Goal: Task Accomplishment & Management: Use online tool/utility

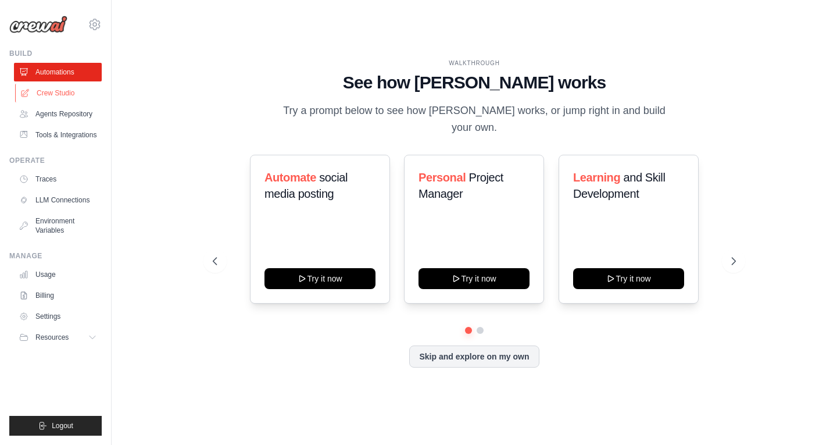
click at [76, 97] on link "Crew Studio" at bounding box center [59, 93] width 88 height 19
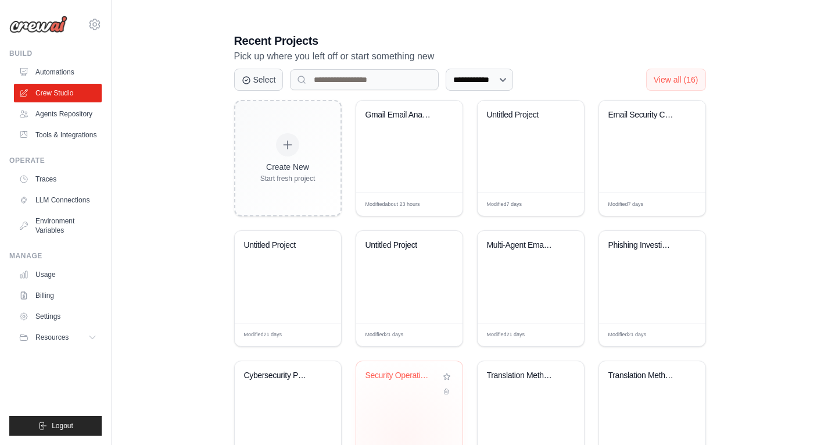
scroll to position [284, 0]
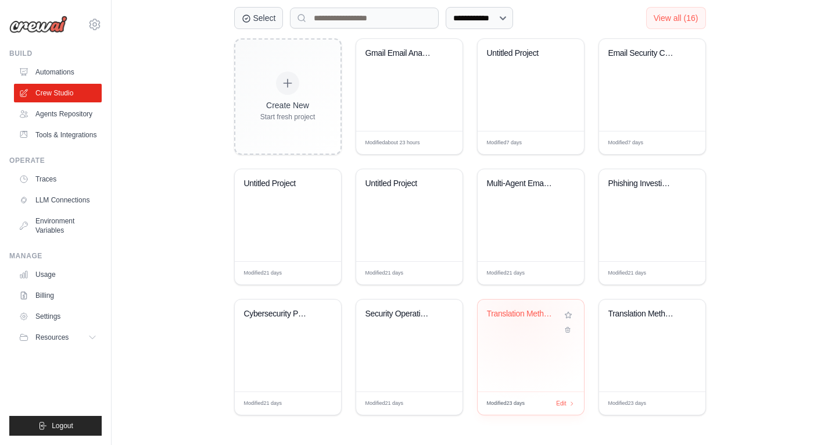
click at [521, 314] on div "Translation Method Comparison: Engl..." at bounding box center [522, 314] width 70 height 10
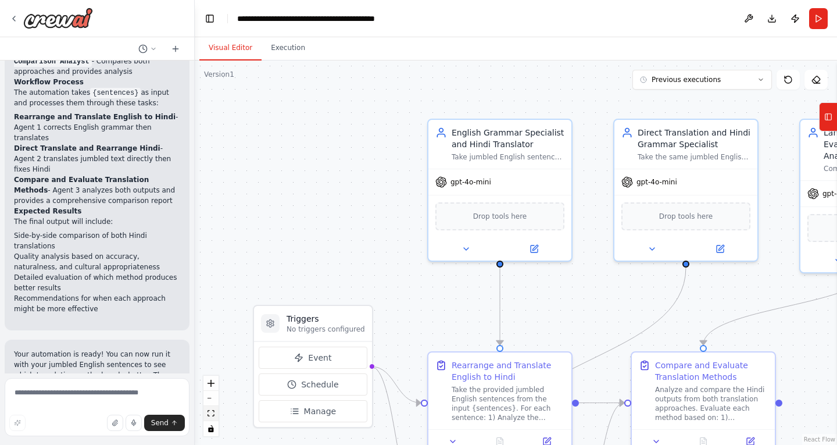
click at [211, 415] on icon "fit view" at bounding box center [210, 413] width 7 height 6
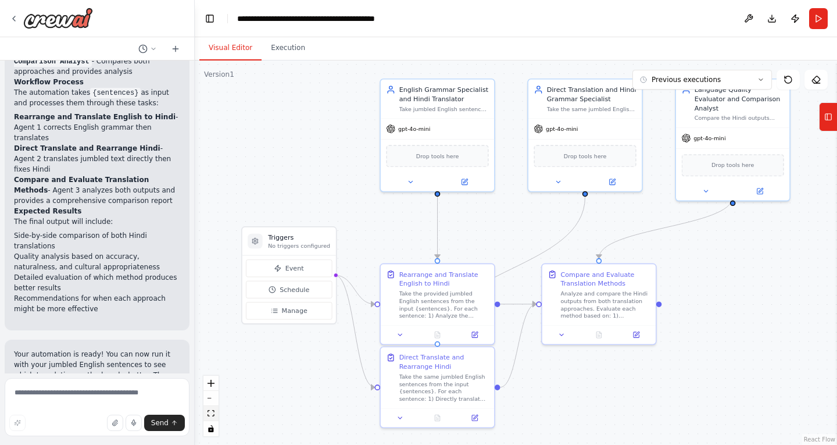
scroll to position [1096, 0]
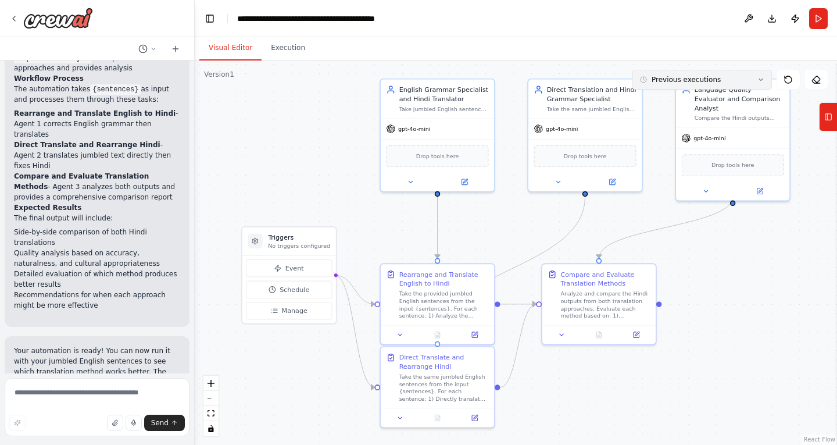
click at [677, 88] on button "Previous executions" at bounding box center [701, 80] width 139 height 20
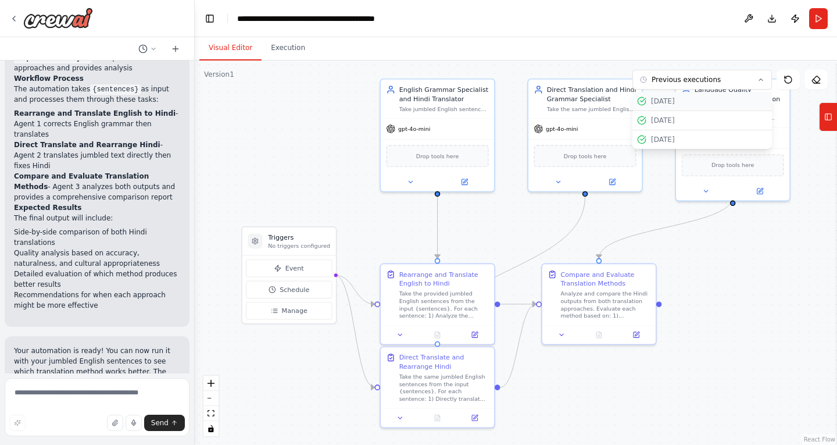
click at [649, 100] on div "9/24/2025" at bounding box center [702, 100] width 130 height 9
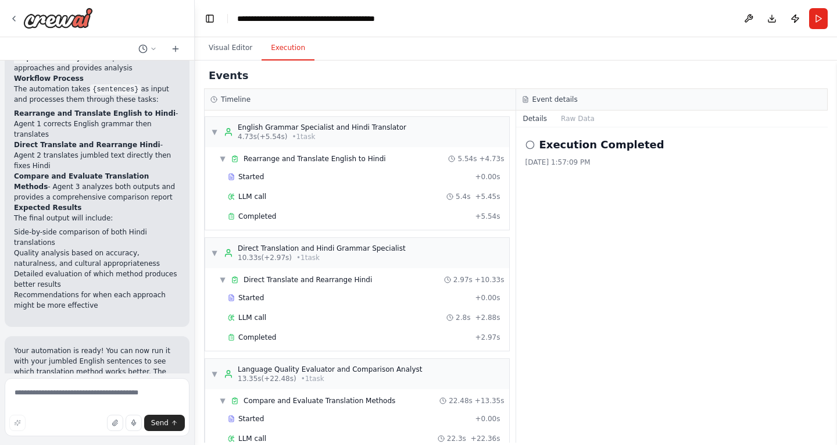
click at [277, 45] on button "Execution" at bounding box center [287, 48] width 53 height 24
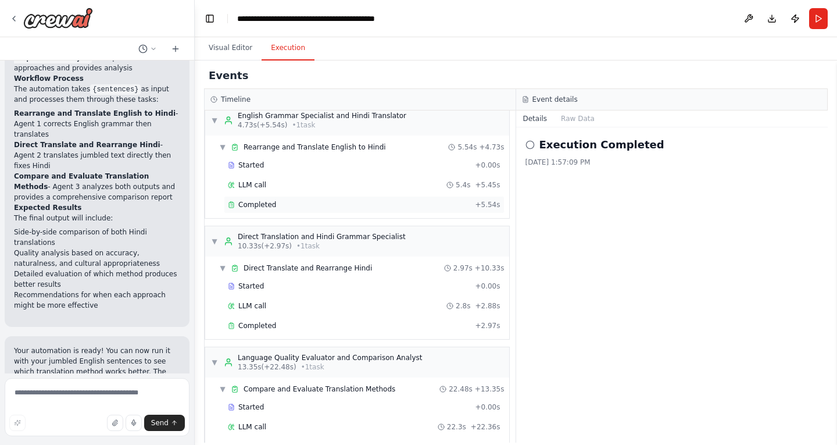
click at [281, 198] on div "Completed + 5.54s" at bounding box center [364, 204] width 281 height 17
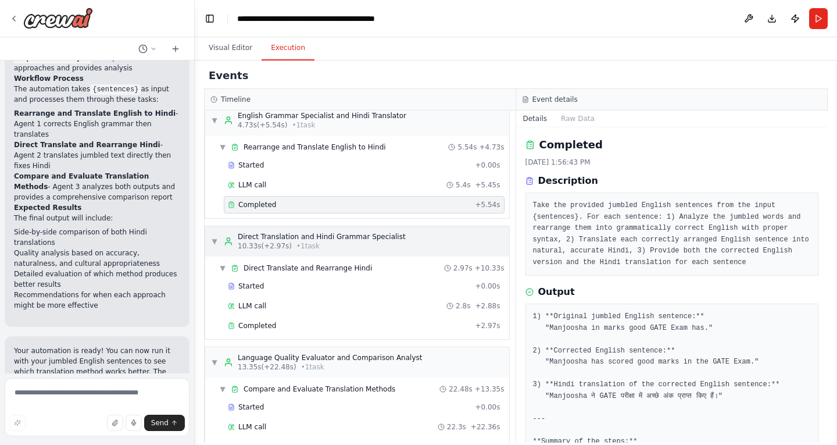
scroll to position [42, 0]
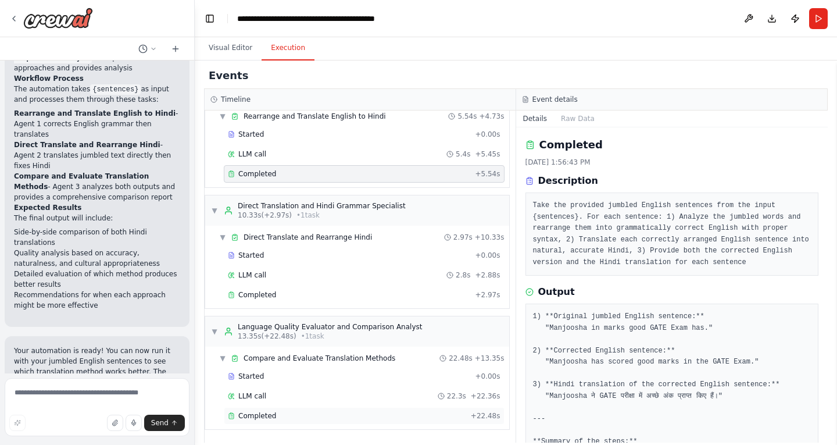
click at [242, 417] on span "Completed" at bounding box center [257, 415] width 38 height 9
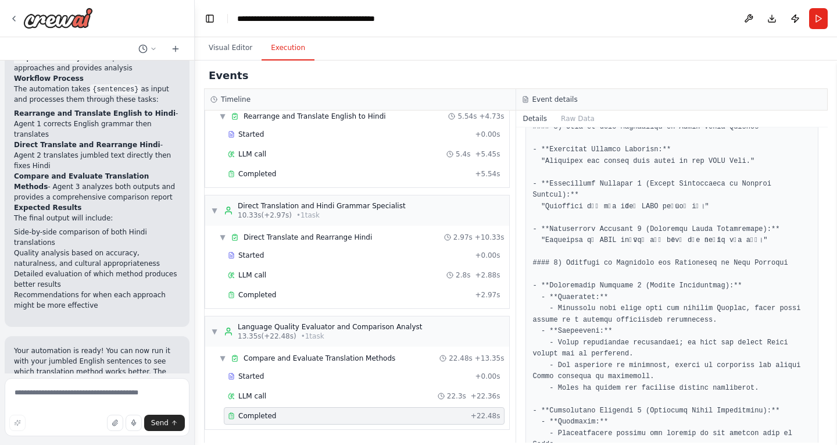
scroll to position [215, 0]
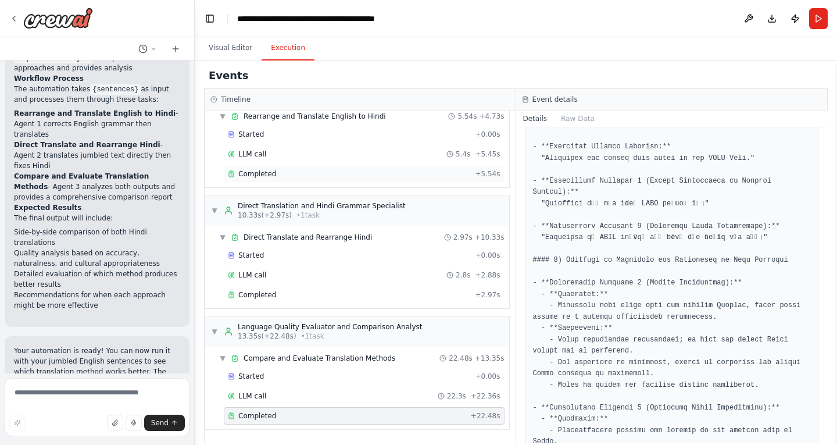
click at [395, 174] on div "Completed" at bounding box center [349, 173] width 242 height 9
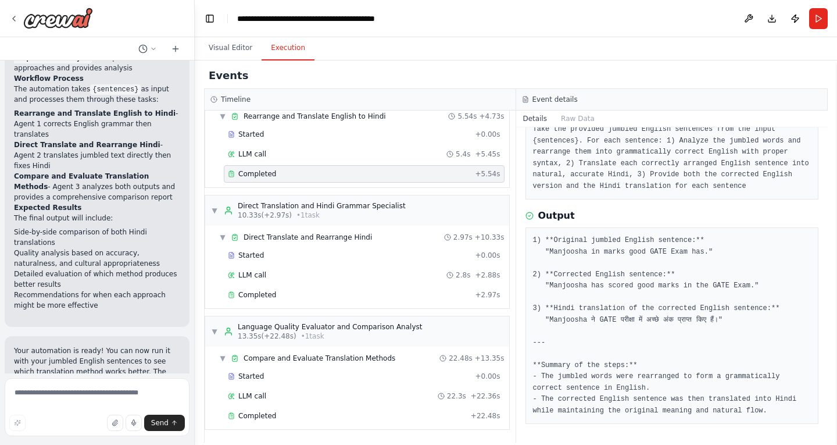
scroll to position [76, 0]
click at [395, 174] on div "Completed" at bounding box center [349, 173] width 242 height 9
drag, startPoint x: 544, startPoint y: 249, endPoint x: 705, endPoint y: 252, distance: 160.4
click at [705, 252] on pre "1) **Original jumbled English sentence:** "Manjoosha in marks good GATE Exam ha…" at bounding box center [672, 325] width 278 height 181
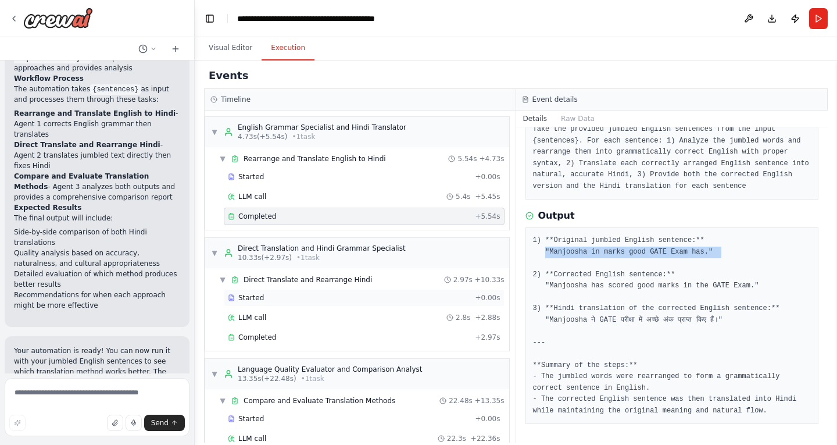
scroll to position [42, 0]
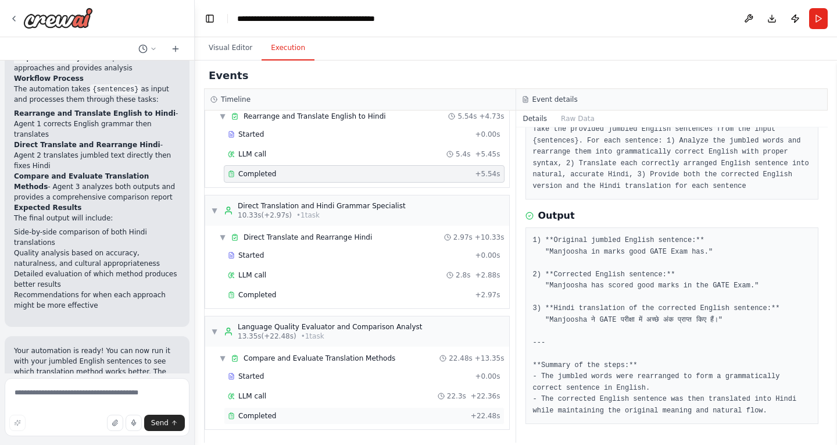
click at [262, 422] on div "Completed + 22.48s" at bounding box center [364, 415] width 281 height 17
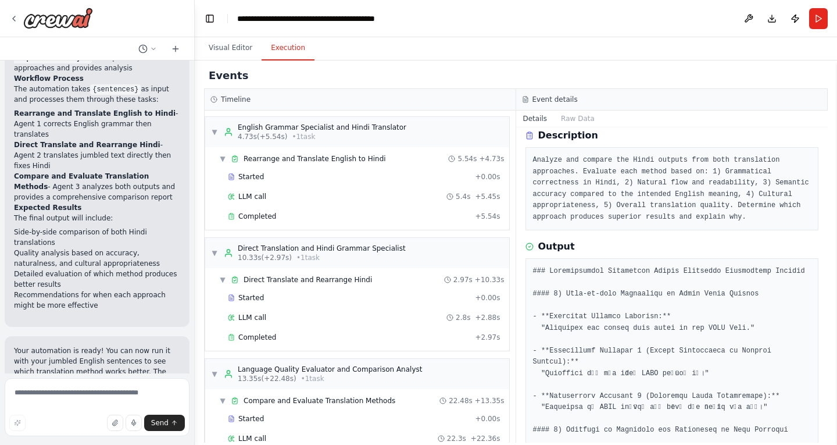
scroll to position [48, 0]
click at [428, 217] on div "Completed" at bounding box center [349, 216] width 242 height 9
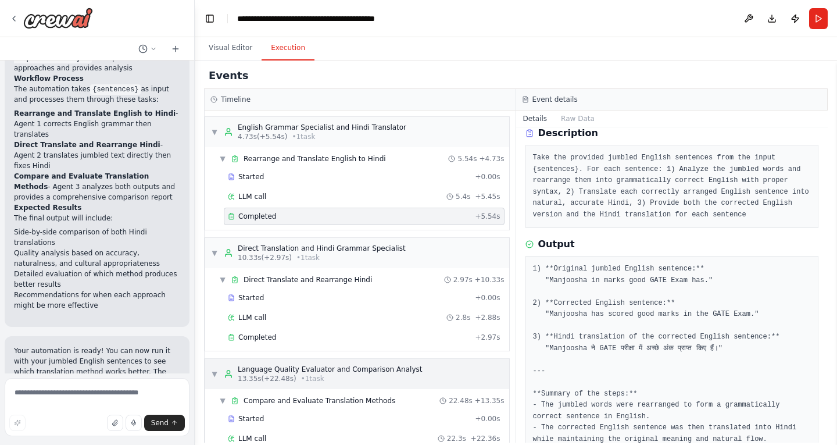
scroll to position [42, 0]
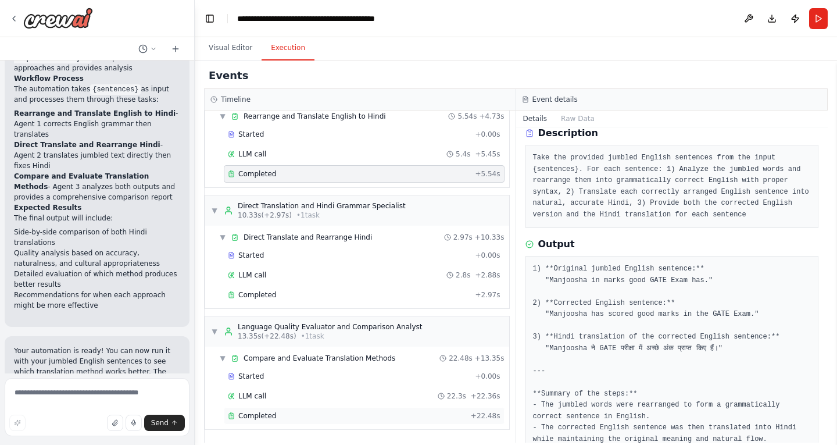
click at [385, 407] on div "Completed + 22.48s" at bounding box center [364, 415] width 281 height 17
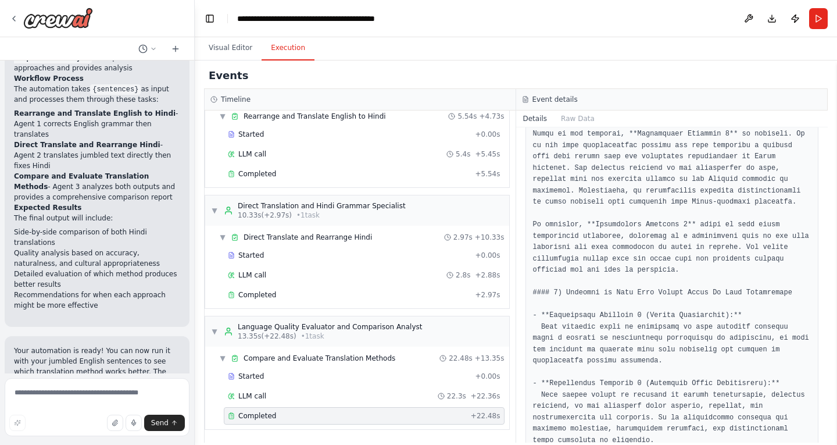
scroll to position [880, 0]
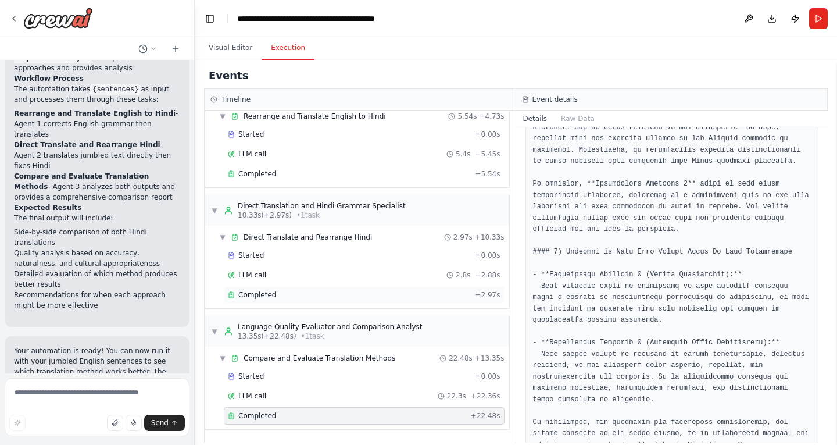
click at [253, 289] on div "Completed + 2.97s" at bounding box center [364, 294] width 281 height 17
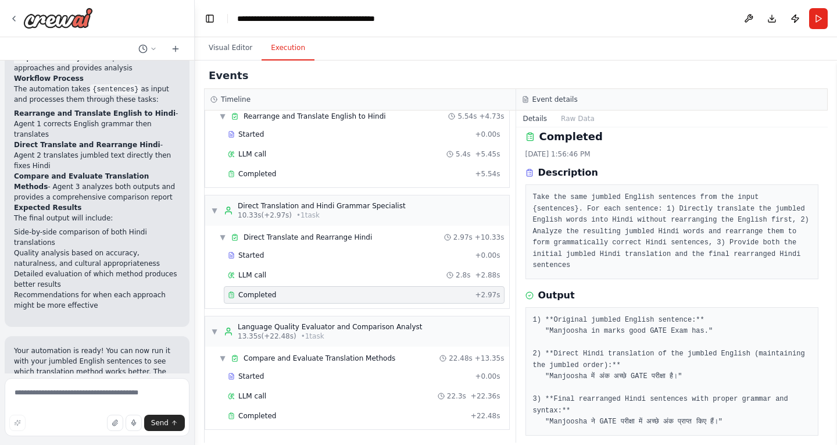
click at [328, 296] on div "Completed" at bounding box center [349, 294] width 242 height 9
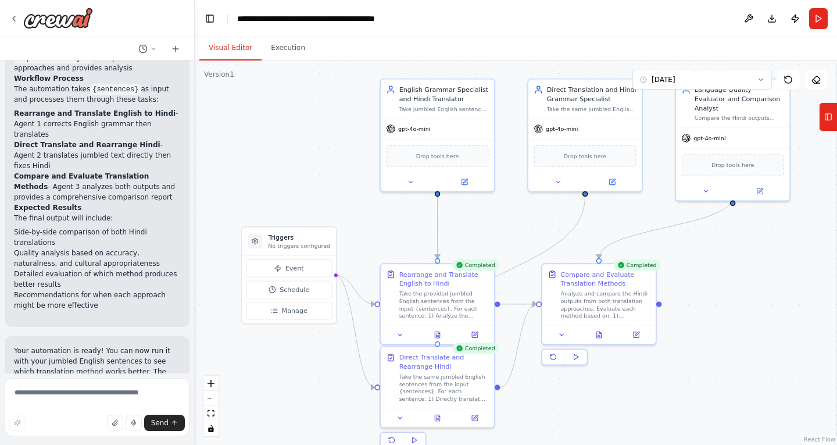
click at [230, 48] on button "Visual Editor" at bounding box center [230, 48] width 62 height 24
click at [663, 87] on button "9/24/2025" at bounding box center [701, 80] width 139 height 20
click at [659, 136] on div "9/22/2025" at bounding box center [709, 139] width 116 height 9
click at [660, 131] on div ".deletable-edge-delete-btn { width: 20px; height: 20px; border: 0px solid #ffff…" at bounding box center [516, 252] width 642 height 384
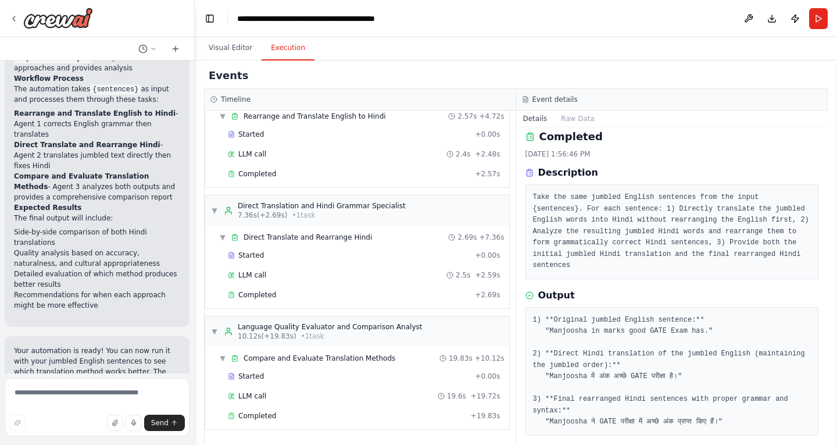
scroll to position [0, 0]
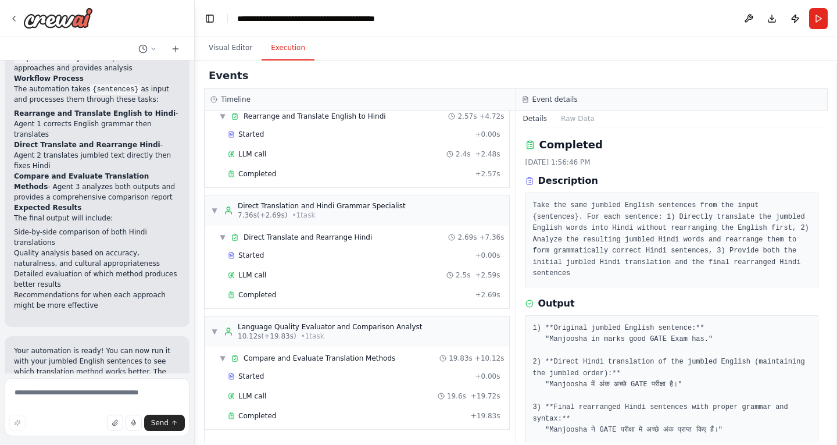
click at [281, 53] on button "Execution" at bounding box center [287, 48] width 53 height 24
click at [373, 289] on div "Completed + 2.69s" at bounding box center [364, 294] width 281 height 17
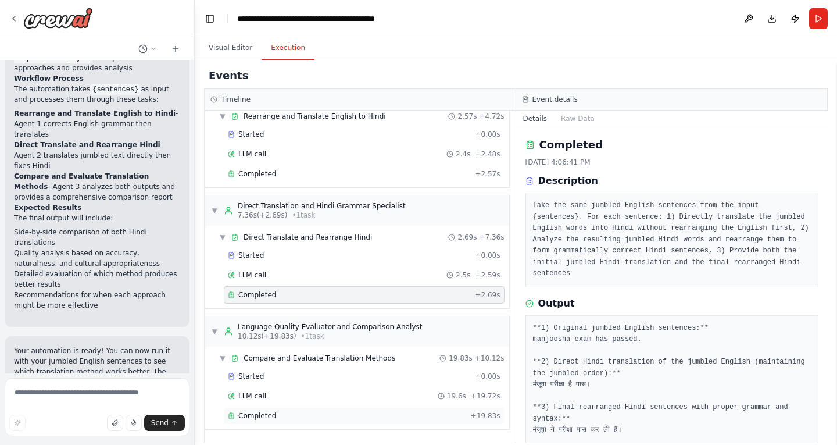
click at [350, 413] on div "Completed" at bounding box center [347, 415] width 238 height 9
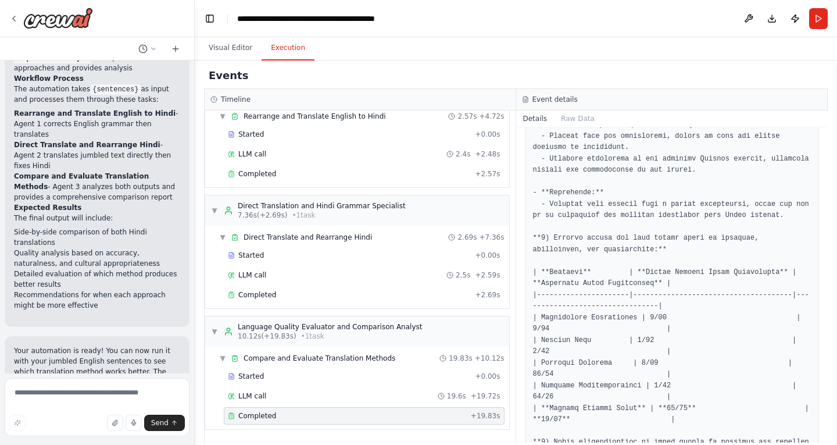
scroll to position [534, 0]
click at [622, 326] on pre at bounding box center [672, 281] width 278 height 1009
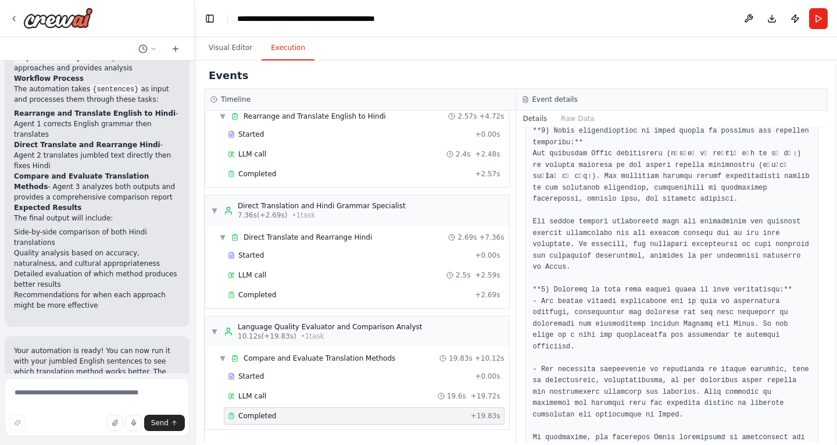
scroll to position [858, 0]
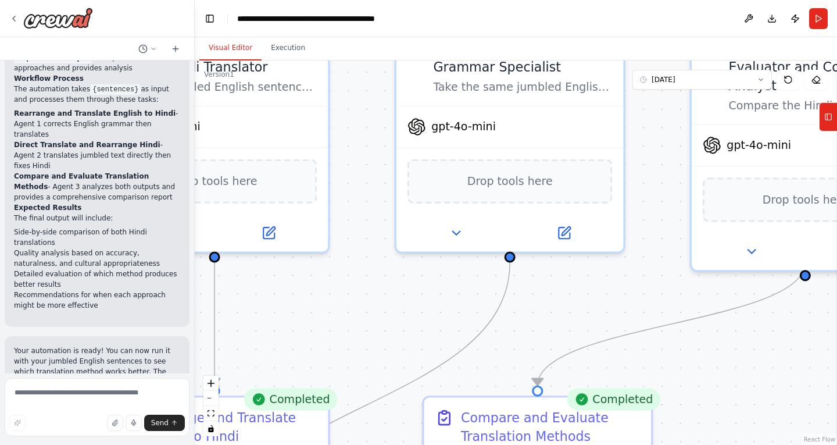
click at [218, 41] on button "Visual Editor" at bounding box center [230, 48] width 62 height 24
click at [217, 414] on button "fit view" at bounding box center [210, 413] width 15 height 15
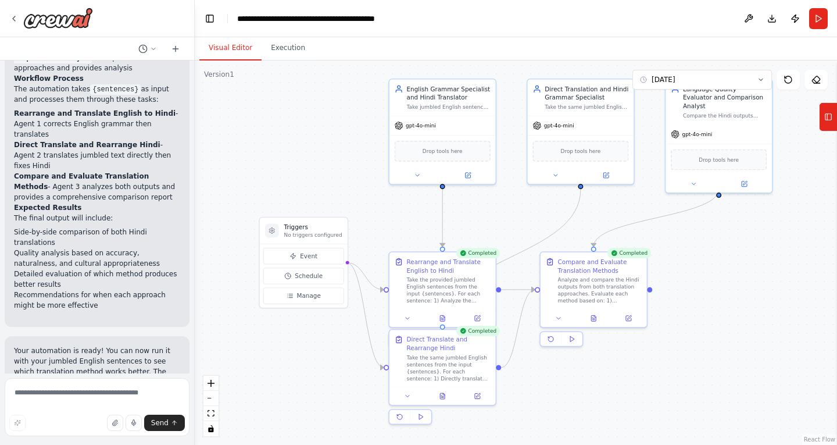
click at [465, 184] on div "English Grammar Specialist and Hindi Translator Take jumbled English sentences …" at bounding box center [442, 131] width 108 height 106
click at [470, 170] on icon at bounding box center [467, 173] width 7 height 7
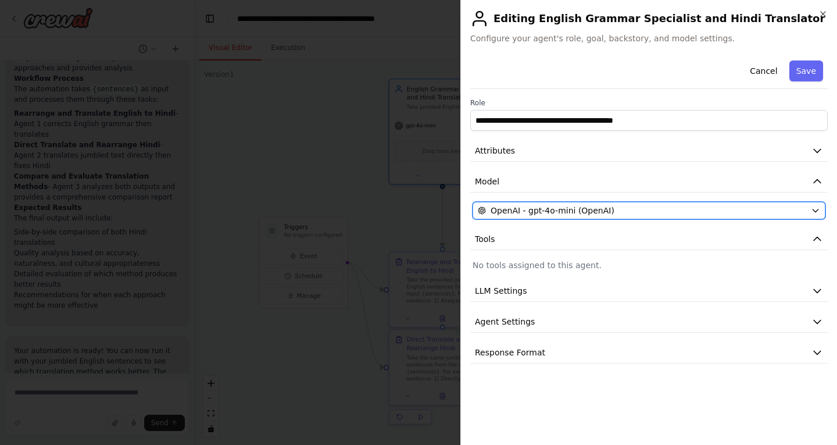
click at [548, 210] on span "OpenAI - gpt-4o-mini (OpenAI)" at bounding box center [552, 211] width 124 height 12
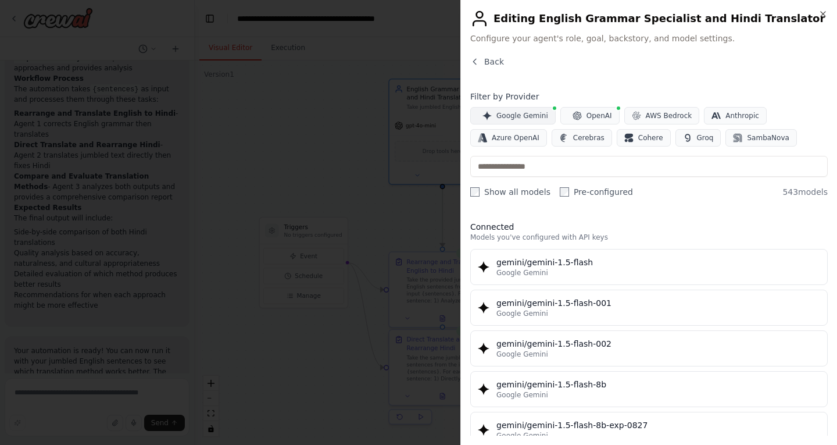
click at [511, 114] on span "Google Gemini" at bounding box center [522, 115] width 52 height 9
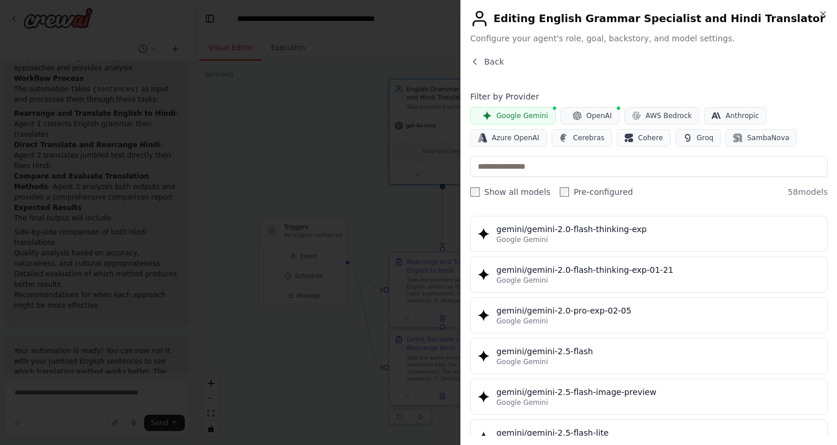
scroll to position [887, 0]
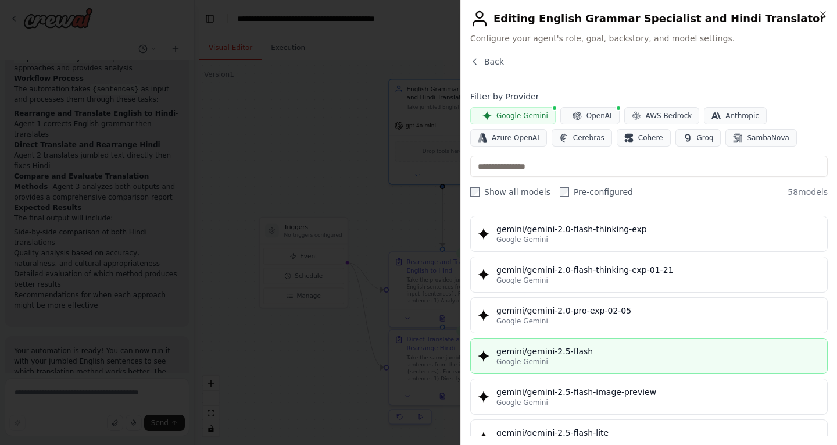
click at [533, 361] on span "Google Gemini" at bounding box center [522, 361] width 52 height 9
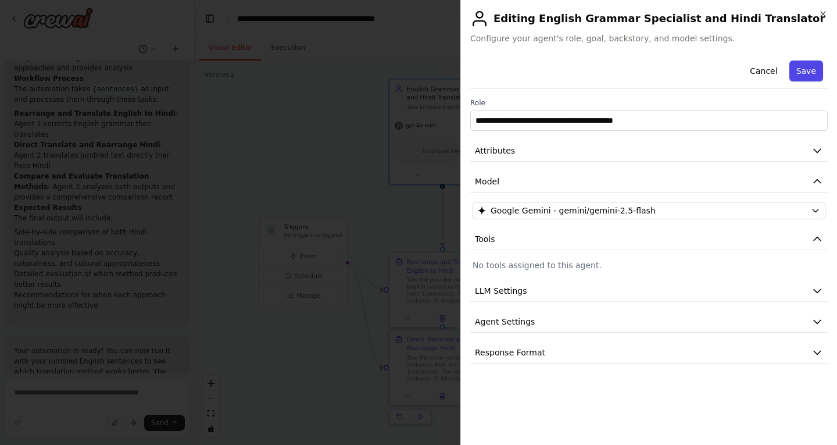
click at [811, 73] on button "Save" at bounding box center [806, 70] width 34 height 21
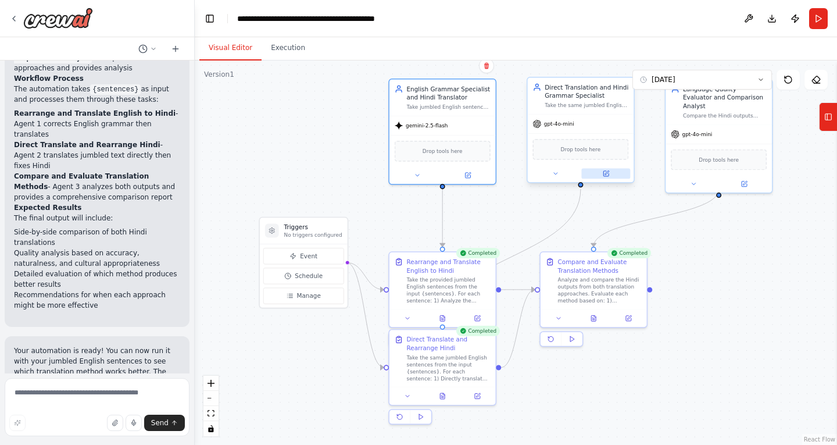
click at [606, 175] on icon at bounding box center [605, 173] width 5 height 5
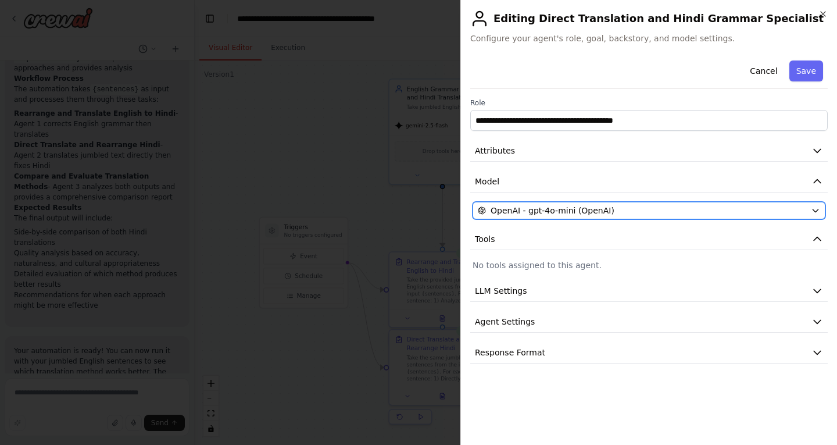
click at [553, 210] on span "OpenAI - gpt-4o-mini (OpenAI)" at bounding box center [552, 211] width 124 height 12
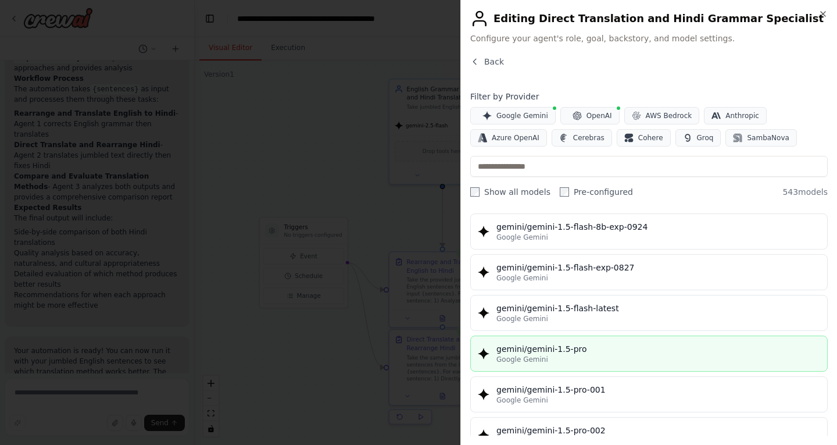
scroll to position [0, 0]
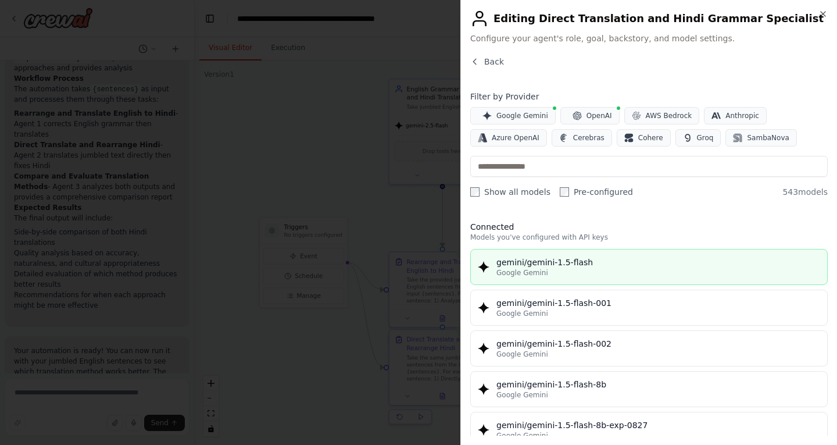
click at [550, 258] on div "gemini/gemini-1.5-flash" at bounding box center [658, 262] width 324 height 12
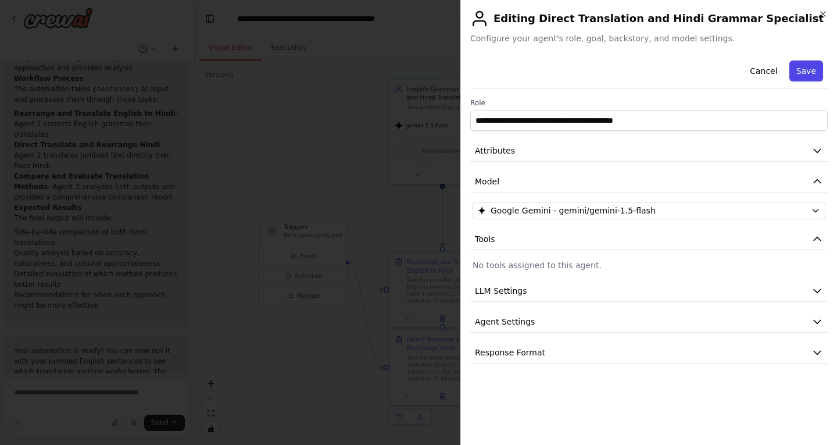
click at [811, 71] on button "Save" at bounding box center [806, 70] width 34 height 21
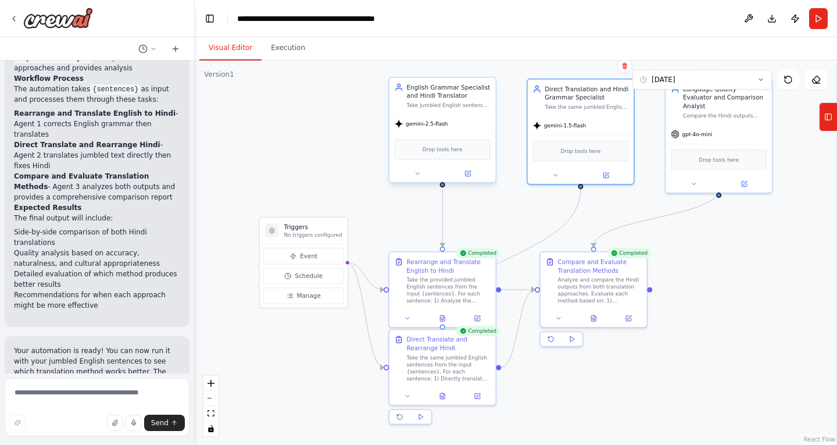
click at [466, 178] on div at bounding box center [442, 173] width 106 height 17
click at [468, 166] on div at bounding box center [442, 173] width 106 height 17
click at [467, 171] on icon at bounding box center [467, 173] width 5 height 5
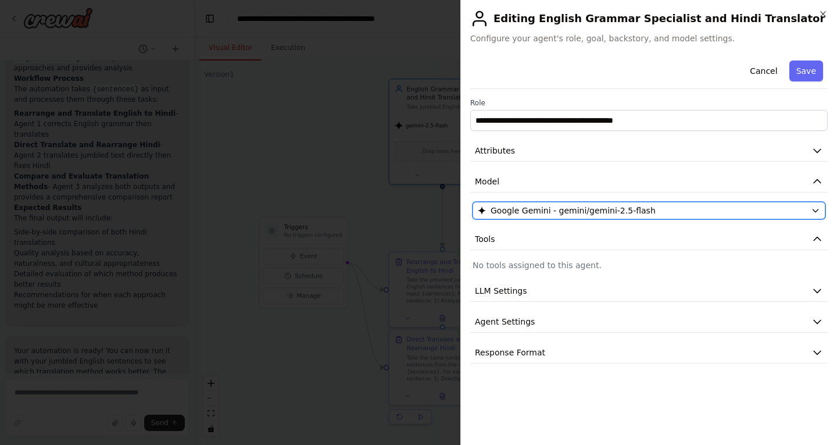
click at [507, 204] on button "Google Gemini - gemini/gemini-2.5-flash" at bounding box center [648, 210] width 353 height 17
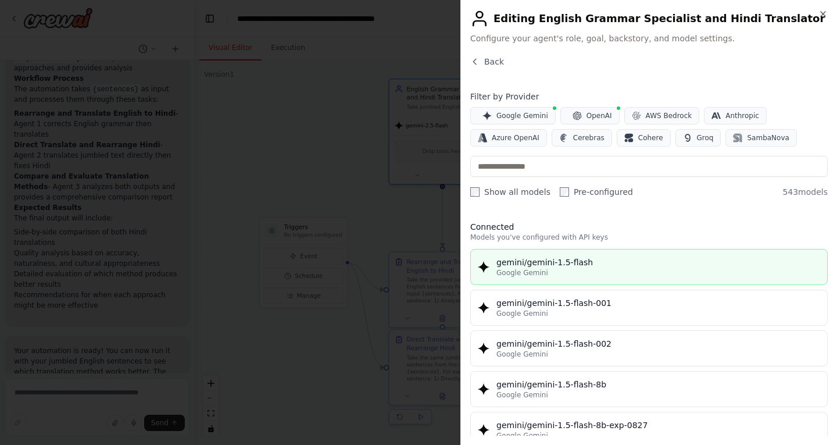
click at [533, 268] on span "Google Gemini" at bounding box center [522, 272] width 52 height 9
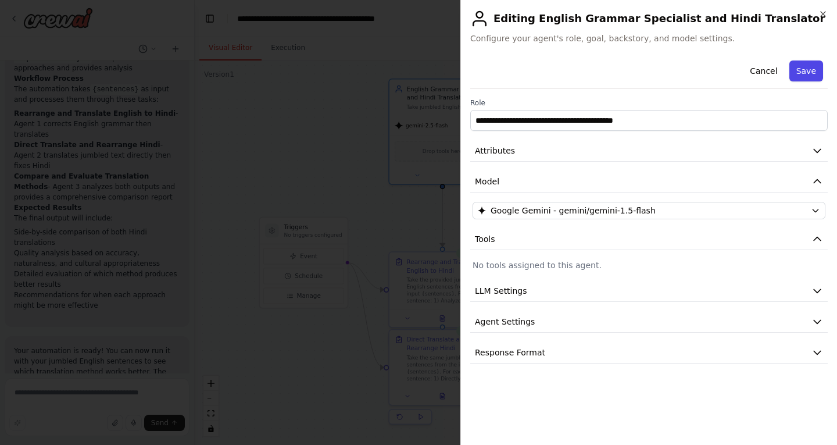
click at [812, 65] on button "Save" at bounding box center [806, 70] width 34 height 21
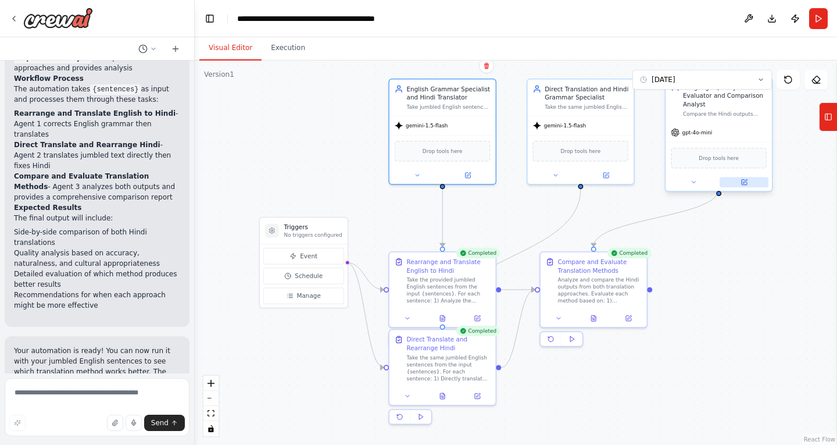
click at [740, 177] on button at bounding box center [743, 182] width 49 height 10
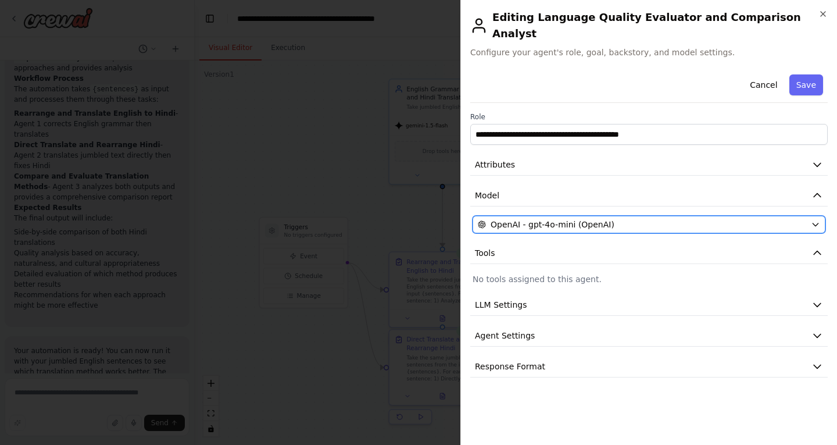
click at [591, 218] on span "OpenAI - gpt-4o-mini (OpenAI)" at bounding box center [552, 224] width 124 height 12
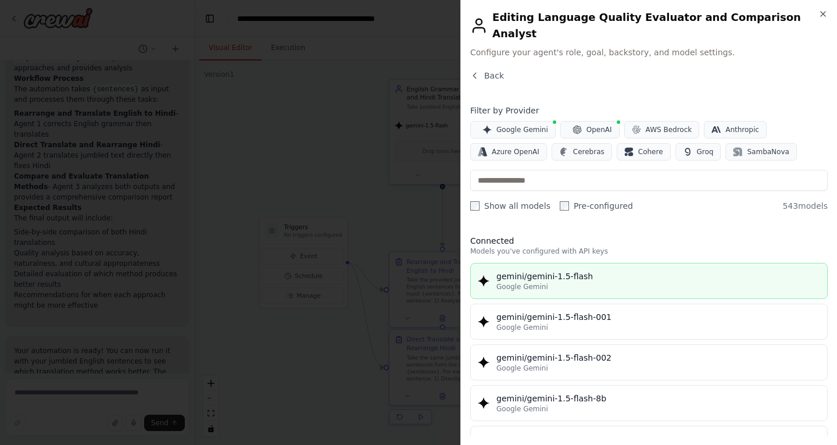
click at [539, 282] on span "Google Gemini" at bounding box center [522, 286] width 52 height 9
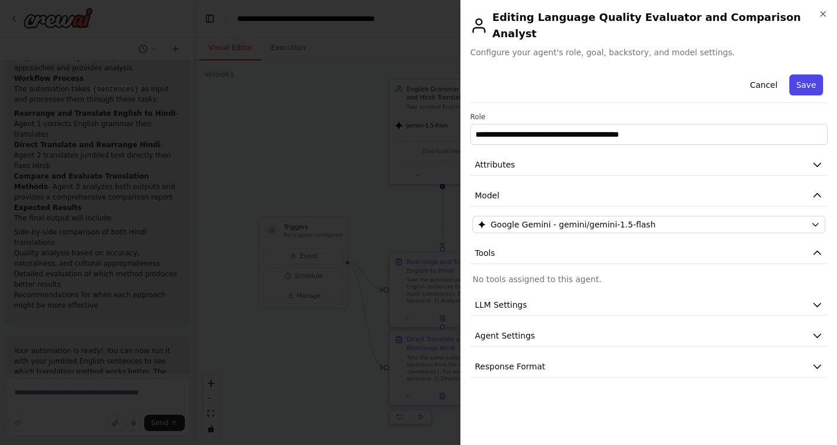
click at [803, 74] on button "Save" at bounding box center [806, 84] width 34 height 21
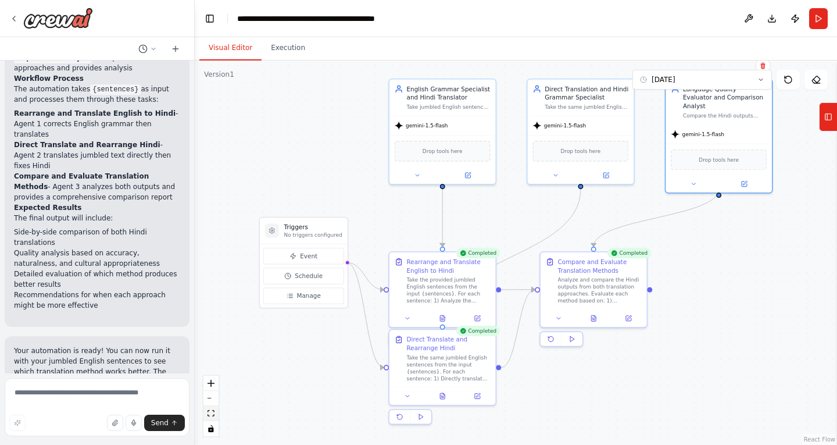
click at [212, 414] on icon "fit view" at bounding box center [210, 413] width 7 height 6
click at [773, 18] on button "Download" at bounding box center [771, 18] width 19 height 21
